Goal: Information Seeking & Learning: Learn about a topic

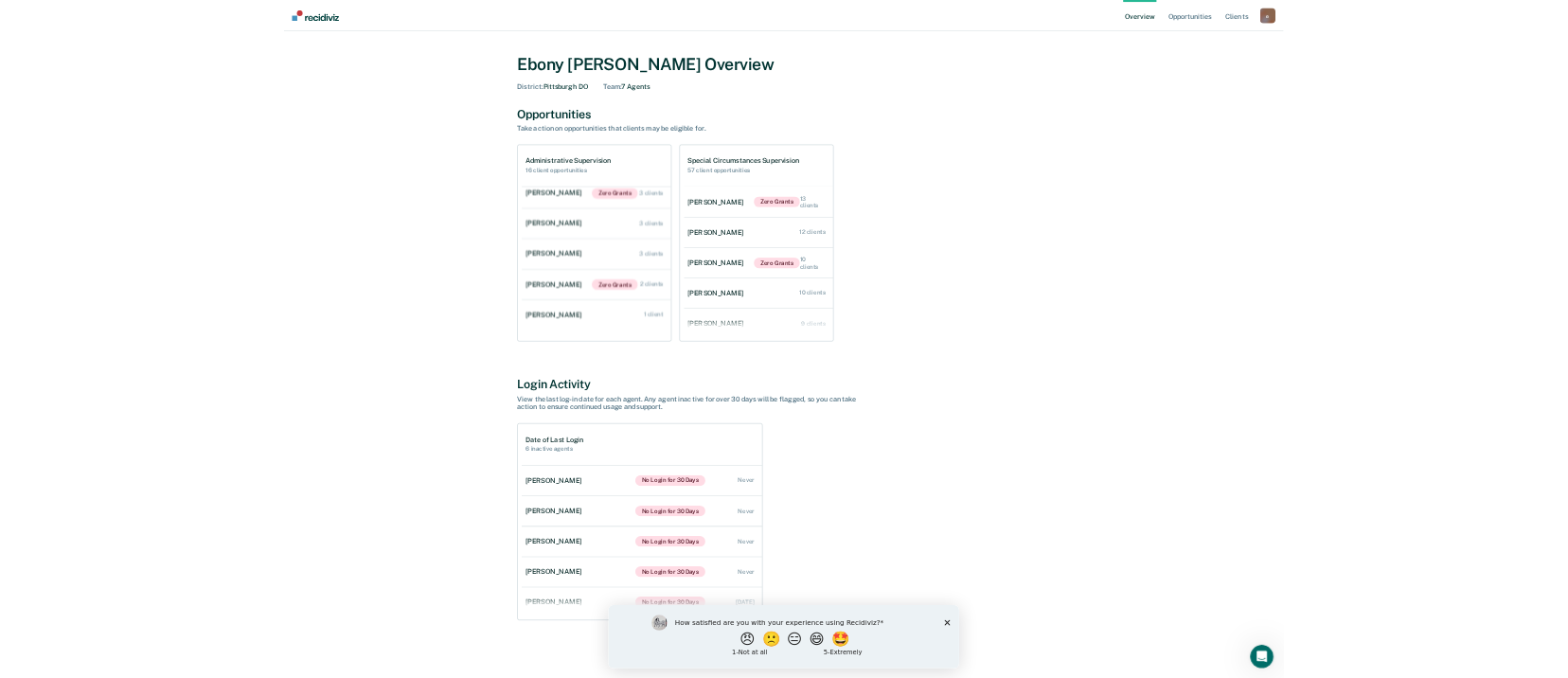
scroll to position [135, 0]
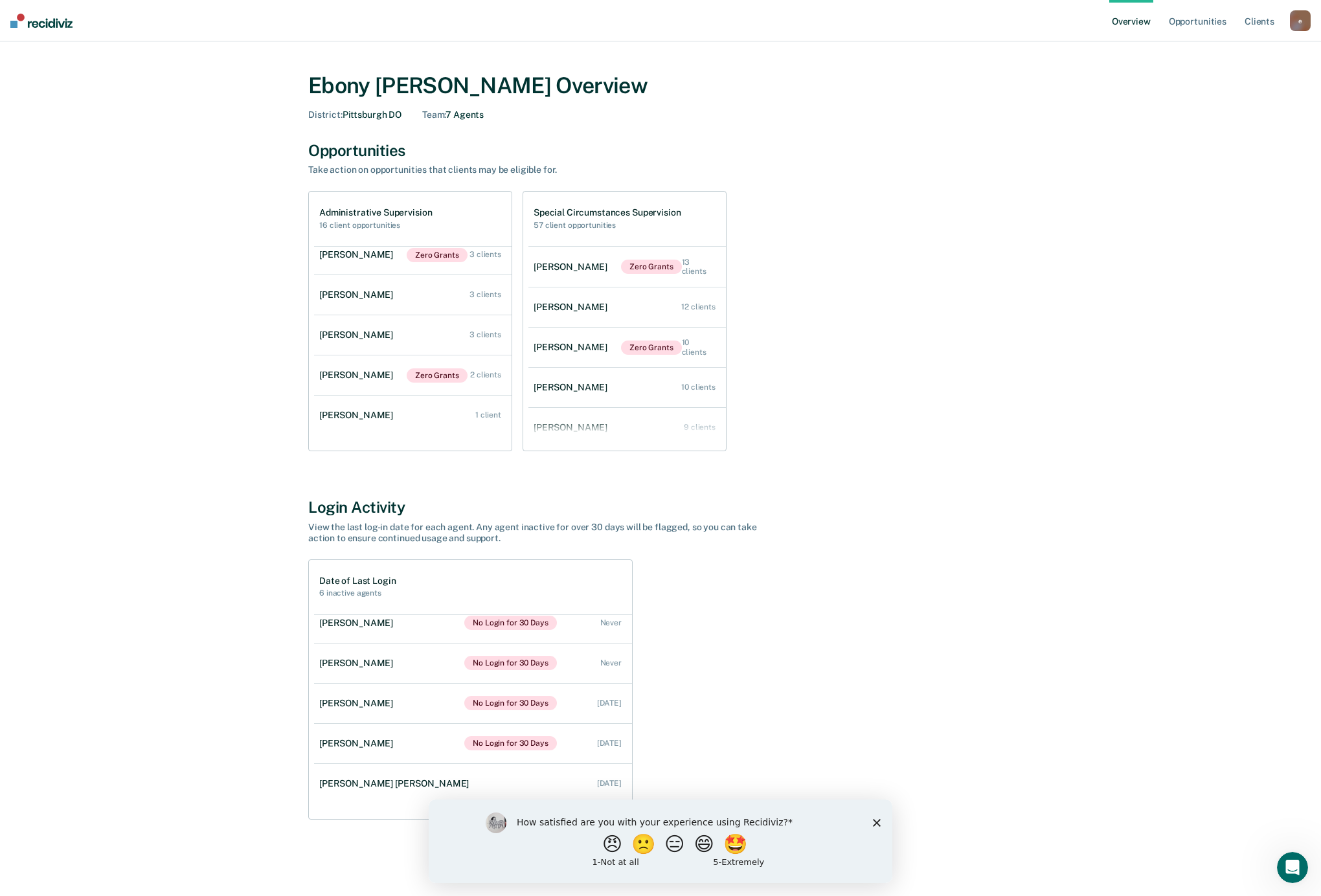
click at [877, 463] on div "How satisfied are you with your experience using Recidiviz? 😠 🙁 😑 😄 🤩 1 - Not a…" at bounding box center [660, 840] width 463 height 84
click at [877, 463] on icon "Close survey" at bounding box center [877, 822] width 8 height 8
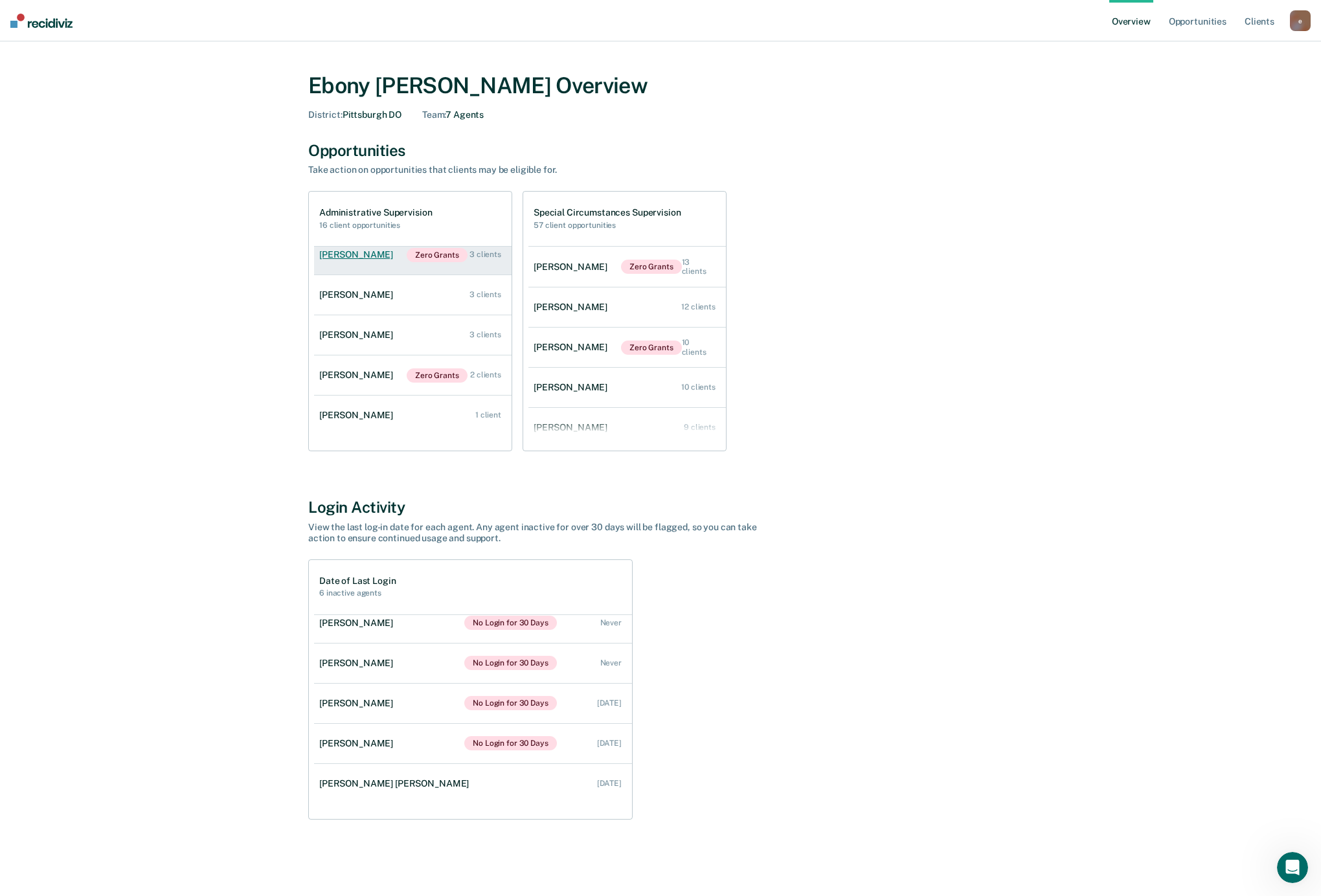
click at [368, 261] on div "[PERSON_NAME]" at bounding box center [359, 255] width 79 height 11
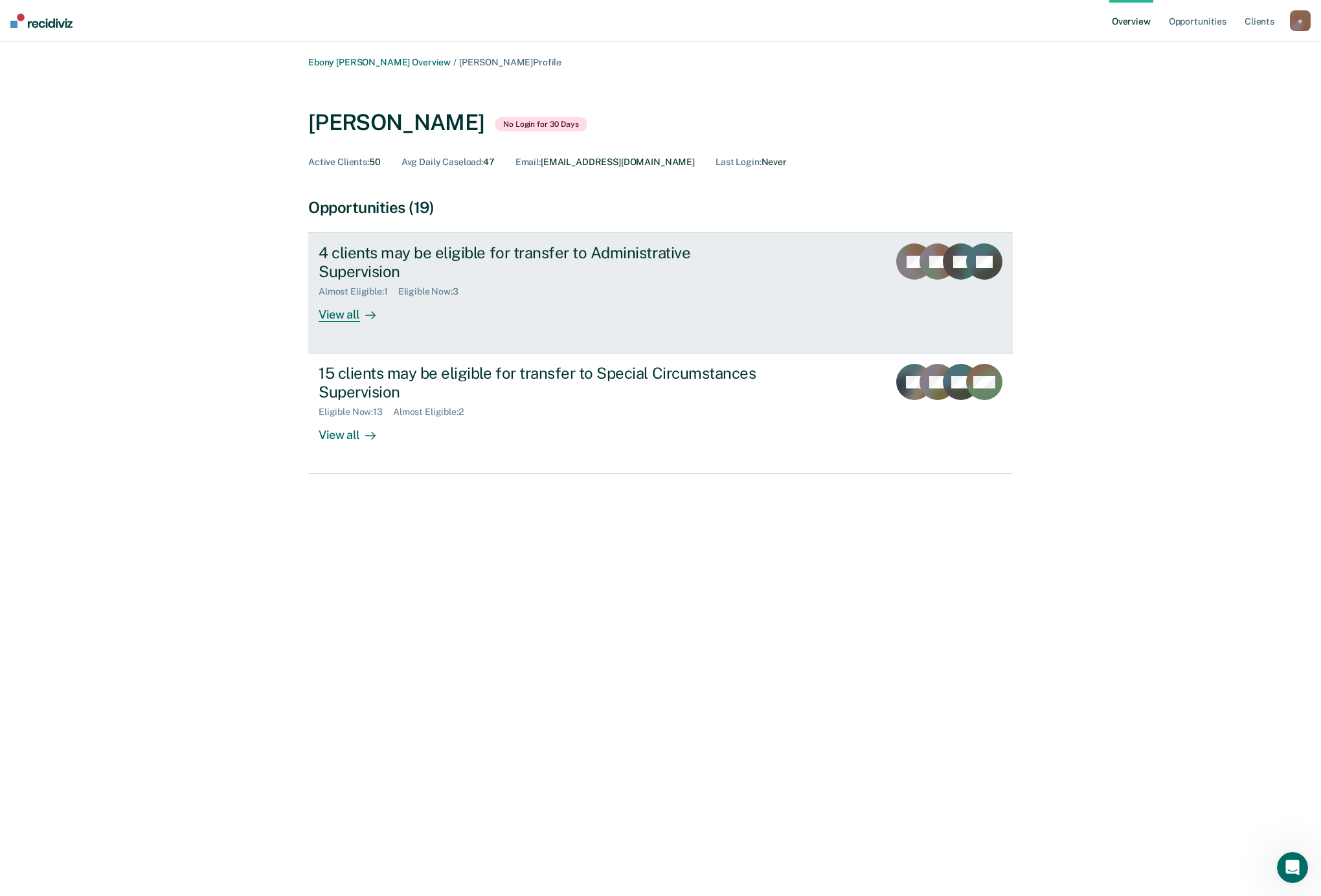
click at [340, 297] on div "View all" at bounding box center [355, 309] width 73 height 25
